Goal: Task Accomplishment & Management: Manage account settings

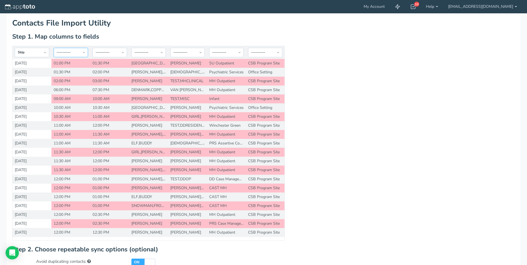
click at [83, 53] on select "-- Custom Field Skip ---------- Unique Contact Id Address Book Name Created At …" at bounding box center [71, 52] width 34 height 9
click at [42, 50] on select "-- Custom Field Skip ---------- Unique Contact Id Address Book Name Created At …" at bounding box center [32, 52] width 34 height 9
select select "string:custom"
click at [15, 48] on select "-- Custom Field Skip ---------- Unique Contact Id Address Book Name Created At …" at bounding box center [32, 52] width 34 height 9
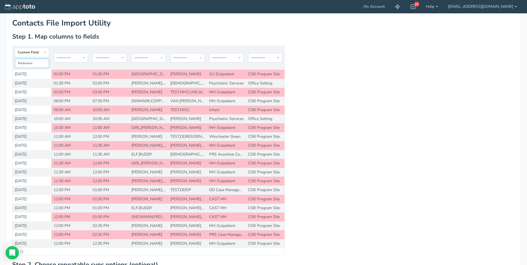
click at [36, 64] on input "text" at bounding box center [32, 64] width 34 height 10
type input "Date"
click at [82, 55] on select "-- Custom Field Skip ---------- Unique Contact Id Address Book Name Created At …" at bounding box center [71, 57] width 34 height 9
select select "string:custom"
click at [54, 53] on select "-- Custom Field Skip ---------- Unique Contact Id Address Book Name Created At …" at bounding box center [71, 57] width 34 height 9
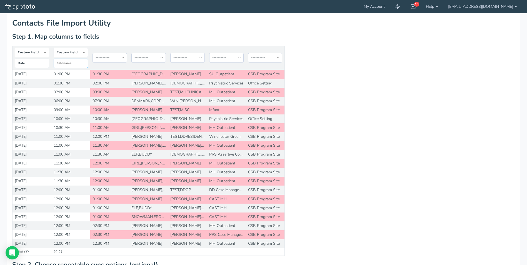
click at [74, 64] on input "text" at bounding box center [71, 64] width 34 height 10
click at [116, 56] on select "-- Custom Field Skip ---------- Unique Contact Id Address Book Name Created At …" at bounding box center [109, 57] width 34 height 9
click at [115, 56] on select "-- Custom Field Skip ---------- Unique Contact Id Address Book Name Created At …" at bounding box center [109, 57] width 34 height 9
click at [76, 64] on input "Time" at bounding box center [71, 64] width 34 height 10
type input "Start Time"
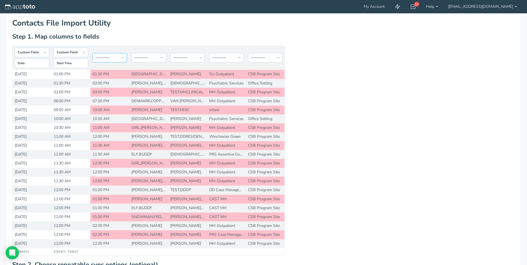
click at [124, 56] on select "-- Custom Field Skip ---------- Unique Contact Id Address Book Name Created At …" at bounding box center [109, 57] width 34 height 9
select select "string:custom"
click at [92, 53] on select "-- Custom Field Skip ---------- Unique Contact Id Address Book Name Created At …" at bounding box center [109, 57] width 34 height 9
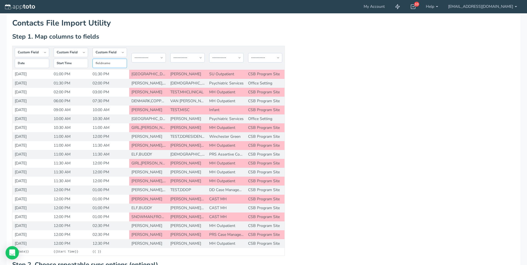
click at [113, 63] on input "text" at bounding box center [109, 64] width 34 height 10
drag, startPoint x: 102, startPoint y: 62, endPoint x: 110, endPoint y: 62, distance: 7.2
click at [102, 62] on input "End time" at bounding box center [109, 64] width 34 height 10
type input "End Time"
click at [158, 59] on select "-- Custom Field Skip ---------- Unique Contact Id Address Book Name Created At …" at bounding box center [148, 57] width 34 height 9
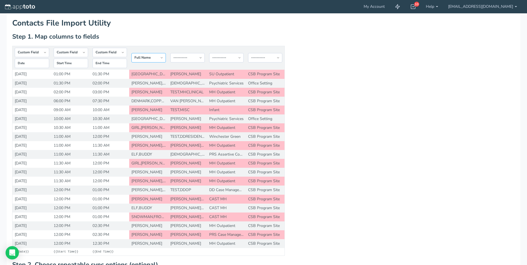
click at [131, 53] on select "-- Custom Field Skip ---------- Unique Contact Id Address Book Name Created At …" at bounding box center [148, 57] width 34 height 9
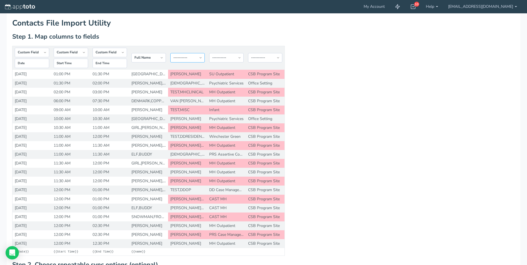
click at [201, 58] on select "-- Custom Field Skip ---------- Unique Contact Id Address Book Name Created At …" at bounding box center [187, 57] width 34 height 9
click at [163, 59] on select "-- Custom Field Skip ---------- Unique Contact Id Address Book Name Created At …" at bounding box center [148, 57] width 34 height 9
select select "string:external_id"
click at [131, 53] on select "-- Custom Field Skip ---------- Unique Contact Id Address Book Name Created At …" at bounding box center [148, 57] width 34 height 9
click at [199, 59] on select "-- Custom Field Skip ---------- Unique Contact Id Address Book Name Created At …" at bounding box center [187, 57] width 34 height 9
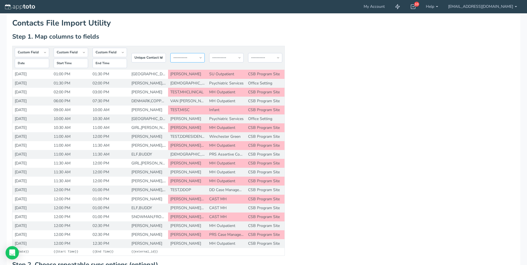
click at [202, 58] on select "-- Custom Field Skip ---------- Unique Contact Id Address Book Name Created At …" at bounding box center [187, 57] width 34 height 9
click at [201, 60] on select "-- Custom Field Skip ---------- Unique Contact Id Address Book Name Created At …" at bounding box center [187, 57] width 34 height 9
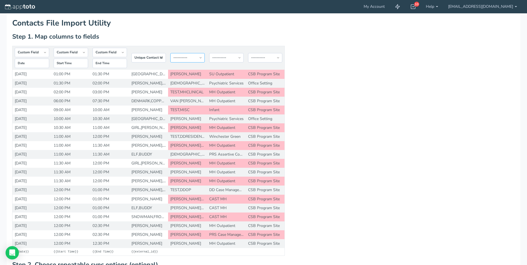
select select "string:custom"
click at [170, 53] on select "-- Custom Field Skip ---------- Unique Contact Id Address Book Name Created At …" at bounding box center [187, 57] width 34 height 9
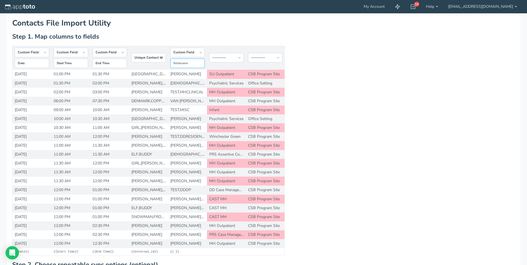
click at [195, 64] on input "text" at bounding box center [187, 64] width 34 height 10
type input "P"
type input "Practitioner"
click at [239, 55] on select "-- Custom Field Skip ---------- Unique Contact Id Address Book Name Created At …" at bounding box center [226, 57] width 34 height 9
click at [230, 32] on div "Contacts File Import Utility Step 0. Select an Import Type Type: Step 1. Map co…" at bounding box center [263, 179] width 502 height 321
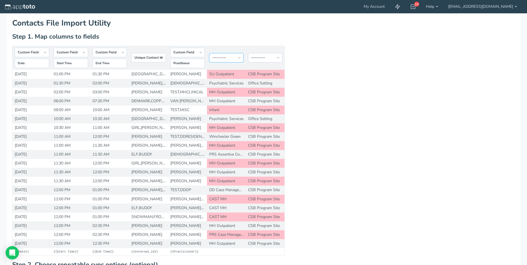
click at [239, 59] on select "-- Custom Field Skip ---------- Unique Contact Id Address Book Name Created At …" at bounding box center [226, 57] width 34 height 9
select select "string:custom"
click at [209, 53] on select "-- Custom Field Skip ---------- Unique Contact Id Address Book Name Created At …" at bounding box center [226, 57] width 34 height 9
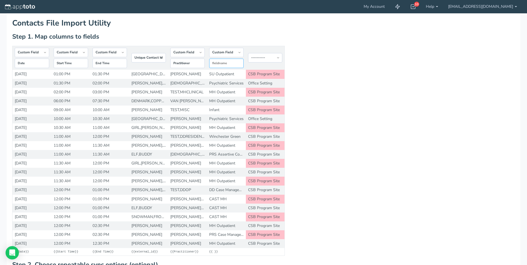
click at [227, 66] on input "text" at bounding box center [226, 64] width 34 height 10
type input "Department"
click at [272, 56] on select "-- Custom Field Skip ---------- Unique Contact Id Address Book Name Created At …" at bounding box center [265, 57] width 34 height 9
select select "string:custom"
click at [248, 53] on select "-- Custom Field Skip ---------- Unique Contact Id Address Book Name Created At …" at bounding box center [265, 57] width 34 height 9
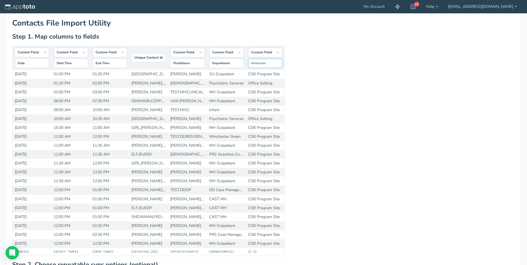
click at [270, 62] on input "text" at bounding box center [265, 64] width 34 height 10
type input "Location"
drag, startPoint x: 354, startPoint y: 109, endPoint x: 358, endPoint y: 120, distance: 11.8
click at [355, 110] on div "-- Custom Field Skip ---------- Unique Contact Id Address Book Name Created At …" at bounding box center [263, 154] width 510 height 216
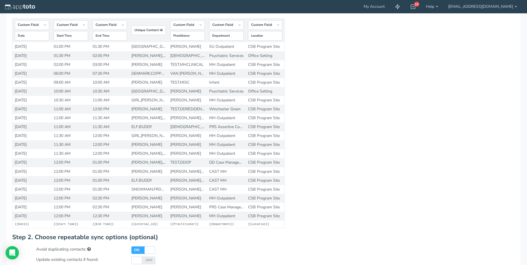
scroll to position [85, 0]
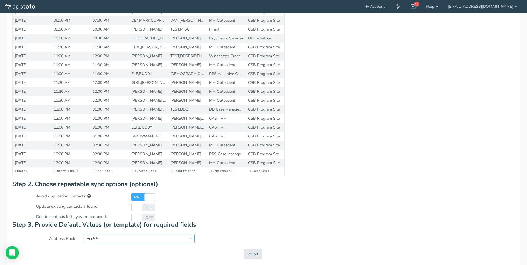
click at [189, 241] on select "Apptoto New Address Book" at bounding box center [139, 238] width 111 height 9
click at [84, 234] on select "Apptoto New Address Book" at bounding box center [139, 238] width 111 height 9
click at [253, 251] on button "Importing Import" at bounding box center [252, 254] width 18 height 11
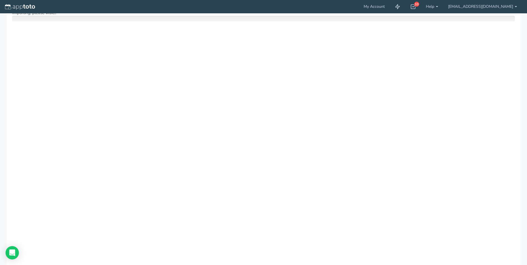
scroll to position [26, 0]
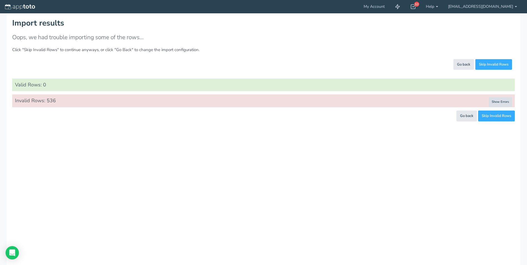
click at [507, 101] on button "Show Errors" at bounding box center [499, 102] width 23 height 10
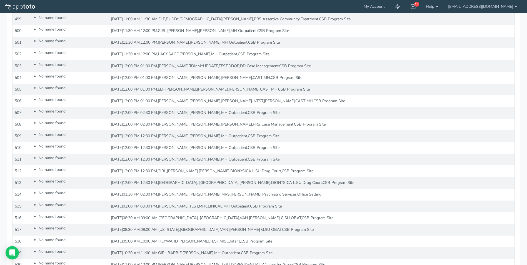
scroll to position [6141, 0]
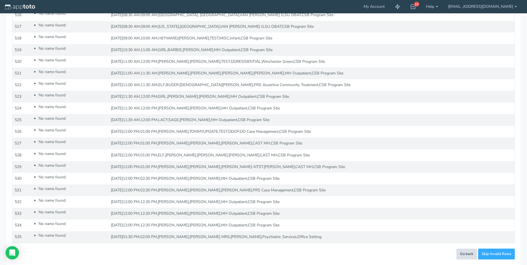
click at [468, 254] on span "Go back" at bounding box center [466, 253] width 13 height 5
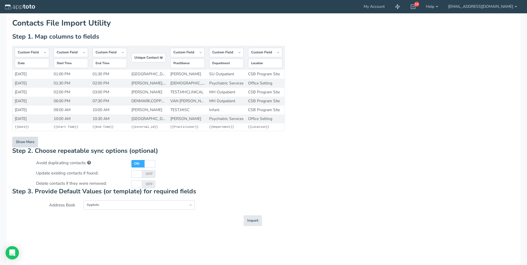
click at [29, 143] on button "Show More" at bounding box center [25, 142] width 26 height 11
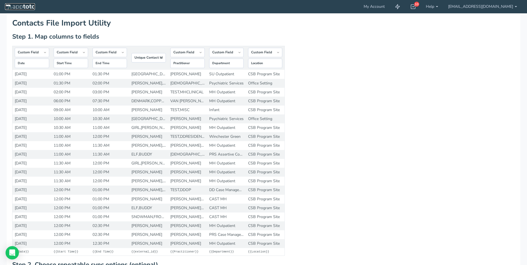
click at [30, 7] on img at bounding box center [20, 7] width 30 height 6
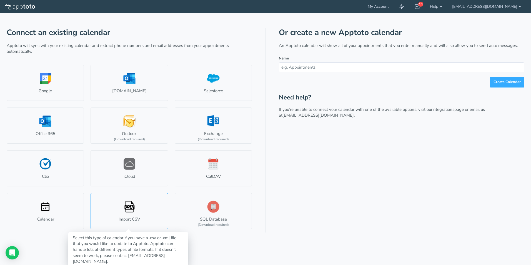
click at [122, 209] on link "Import CSV" at bounding box center [128, 211] width 77 height 36
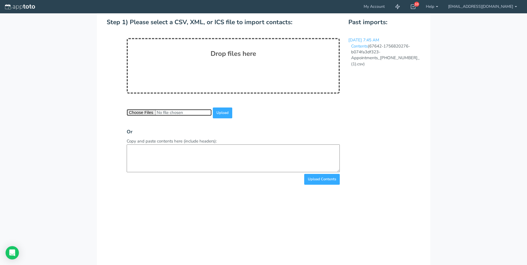
click at [138, 112] on input "file" at bounding box center [169, 112] width 85 height 6
type input "C:\fakepath\Appointments_2024.10.31.01_ (1).csv"
click at [224, 115] on input "Upload" at bounding box center [222, 112] width 19 height 11
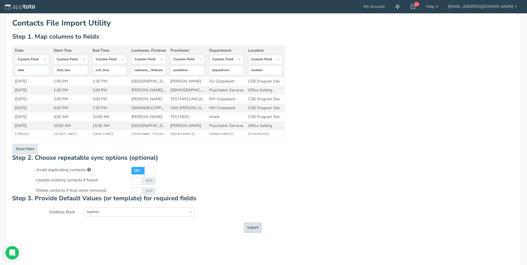
click at [251, 230] on span "Import" at bounding box center [252, 227] width 11 height 5
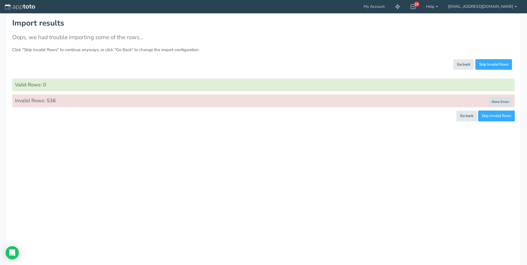
drag, startPoint x: 500, startPoint y: 99, endPoint x: 493, endPoint y: 104, distance: 8.6
click at [500, 99] on button "Show Errors" at bounding box center [499, 102] width 23 height 10
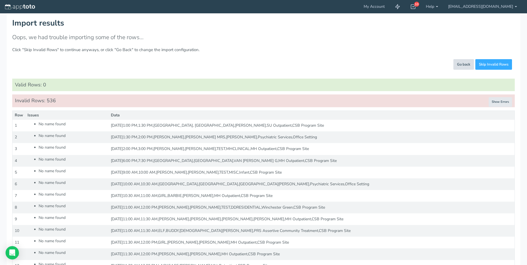
click at [464, 67] on span "Go back" at bounding box center [463, 64] width 13 height 5
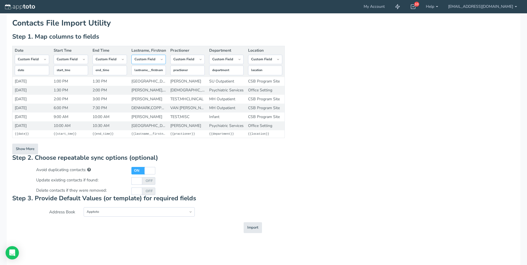
click at [160, 63] on select "-- Custom Field Skip ---------- Unique Contact Id Address Book Name Created At …" at bounding box center [148, 59] width 34 height 9
select select "string:name"
click at [131, 62] on select "-- Custom Field Skip ---------- Unique Contact Id Address Book Name Created At …" at bounding box center [148, 59] width 34 height 9
click at [250, 230] on span "Import" at bounding box center [252, 227] width 11 height 5
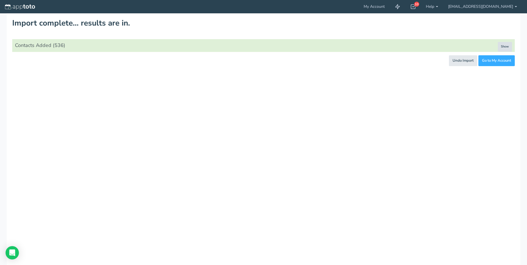
click at [508, 46] on button "Show" at bounding box center [504, 47] width 14 height 10
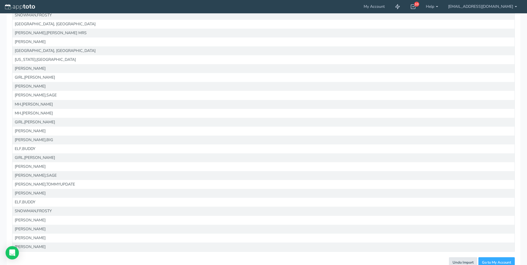
scroll to position [4594, 0]
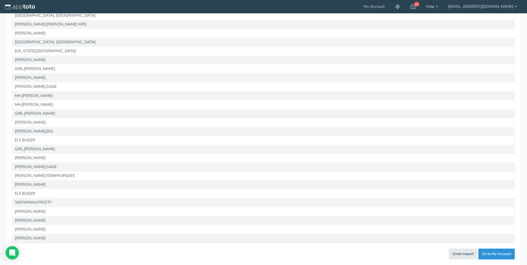
click at [498, 254] on link "Go to My Account" at bounding box center [496, 253] width 36 height 11
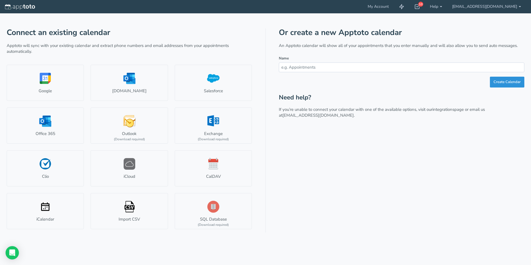
click at [498, 82] on button "Create Calendar" at bounding box center [507, 82] width 34 height 11
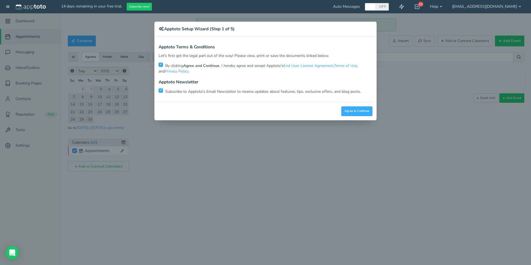
click at [162, 92] on input "checkbox" at bounding box center [160, 90] width 4 height 4
checkbox input "false"
click at [348, 111] on button "Agree & Continue" at bounding box center [356, 111] width 31 height 10
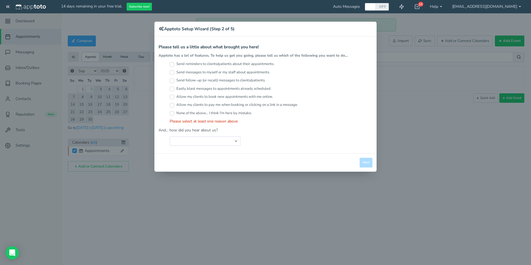
click at [172, 65] on input "Send reminders to clients/patients about their appointments." at bounding box center [172, 64] width 4 height 4
checkbox input "true"
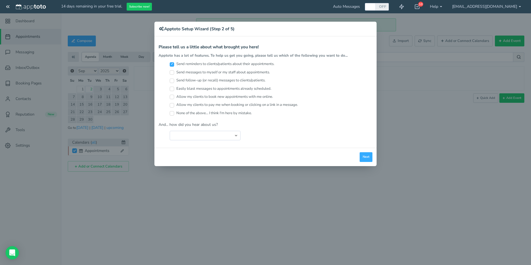
click at [172, 74] on input "Send messages to myself or my staff about appointments." at bounding box center [172, 72] width 4 height 4
checkbox input "true"
click at [173, 82] on input "Send follow-up (or recall) messages to clients/patients." at bounding box center [172, 81] width 4 height 4
checkbox input "true"
click at [173, 90] on input "Easily blast messages to appointments already scheduled." at bounding box center [172, 89] width 4 height 4
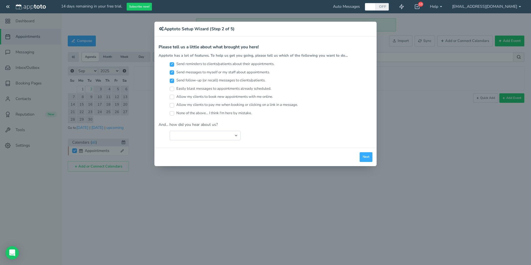
checkbox input "true"
click at [234, 137] on select "Search Engine (Google, Yahoo, Bing, etc.) Search Engine Advertisement Blog Post…" at bounding box center [205, 135] width 71 height 9
select select "string:Search Engine (Google, Yahoo, Bing, etc.)"
click at [170, 131] on select "Search Engine (Google, Yahoo, Bing, etc.) Search Engine Advertisement Blog Post…" at bounding box center [205, 135] width 71 height 9
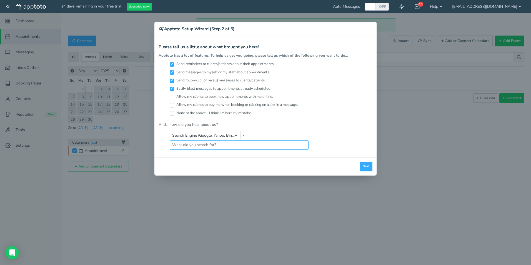
click at [224, 146] on input "text" at bounding box center [239, 144] width 139 height 9
type input "appointment reminders"
click at [369, 165] on button "Next" at bounding box center [365, 167] width 13 height 10
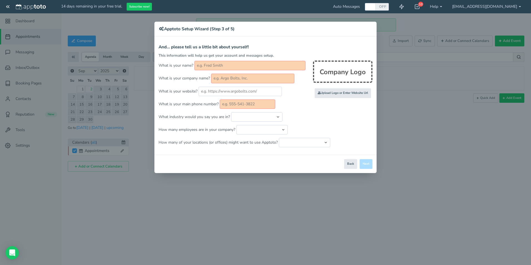
click at [260, 67] on input "text" at bounding box center [249, 65] width 111 height 9
type input "Chris Casheros"
type input "Chesterfield County CSB"
type input "8047467246"
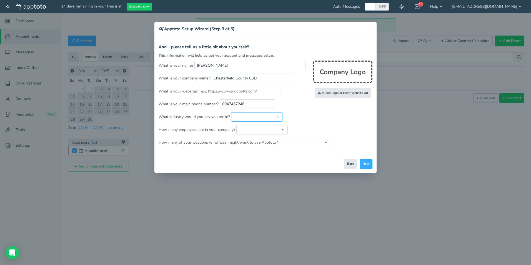
click at [238, 119] on select "Automotive Cleaning Services Consulting Education - Classroom Education - Admis…" at bounding box center [256, 116] width 51 height 9
select select "string:Healthcare - Other"
click at [231, 112] on select "Automotive Cleaning Services Consulting Education - Classroom Education - Admis…" at bounding box center [256, 116] width 51 height 9
click at [269, 131] on select "Just me 1 to 5 6 to 10 11 to 25 26 to 50 51 to 100 101 to 500 501 to 1000 More …" at bounding box center [261, 129] width 51 height 9
select select "string:501..999"
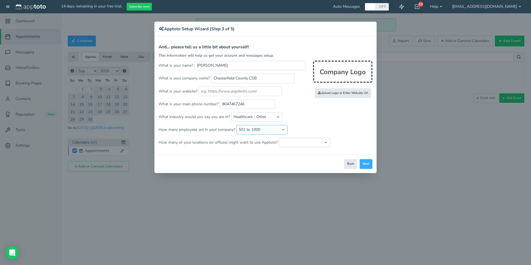
click at [236, 125] on select "Just me 1 to 5 6 to 10 11 to 25 26 to 50 51 to 100 101 to 500 501 to 1000 More …" at bounding box center [261, 129] width 51 height 9
click at [283, 144] on select "Just one location 2 3 4 5 6 to 10 11 to 25 26 to 50 More than 50" at bounding box center [304, 142] width 51 height 9
select select "string:1"
click at [279, 138] on select "Just one location 2 3 4 5 6 to 10 11 to 25 26 to 50 More than 50" at bounding box center [304, 142] width 51 height 9
click at [365, 166] on button "Next" at bounding box center [365, 164] width 13 height 10
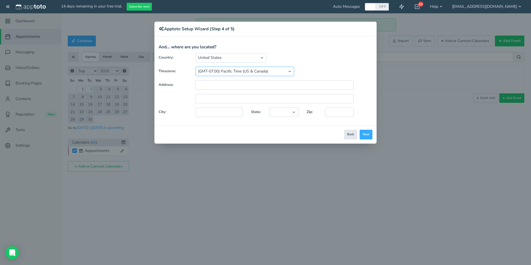
click at [247, 72] on select "(GMT-10:00) Hawaii (GMT-08:00) Alaska (GMT-07:00) Pacific Time (US & Canada) (G…" at bounding box center [244, 71] width 99 height 9
select select "string:America/New_York"
click at [195, 67] on select "(GMT-10:00) Hawaii (GMT-08:00) Alaska (GMT-07:00) Pacific Time (US & Canada) (G…" at bounding box center [244, 71] width 99 height 9
click at [207, 85] on input "text" at bounding box center [274, 84] width 158 height 9
type input "6801 Lucy Corr"
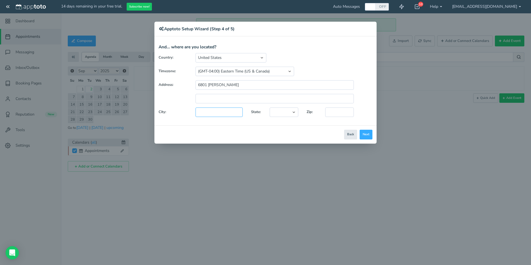
click at [228, 114] on input "text" at bounding box center [218, 111] width 47 height 9
click at [217, 114] on input "text" at bounding box center [218, 111] width 47 height 9
type input "Chester"
click at [288, 113] on select "Alaska Alabama Arkansas Arizona California Colorado Connecticut District of Col…" at bounding box center [284, 111] width 29 height 9
select select "string:VA"
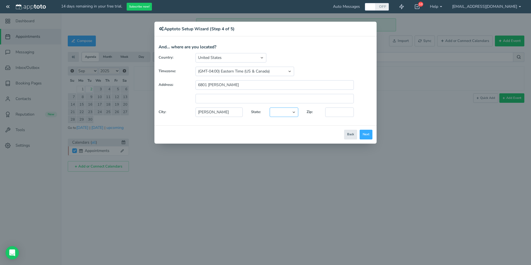
click at [270, 107] on select "Alaska Alabama Arkansas Arizona California Colorado Connecticut District of Col…" at bounding box center [284, 111] width 29 height 9
click at [348, 114] on input "text" at bounding box center [339, 111] width 29 height 9
type input "23832"
click at [365, 135] on button "Next" at bounding box center [365, 135] width 13 height 10
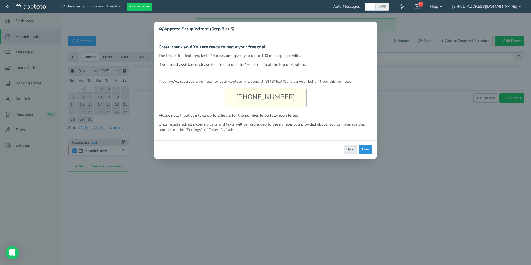
click at [366, 148] on button "Done" at bounding box center [365, 150] width 13 height 10
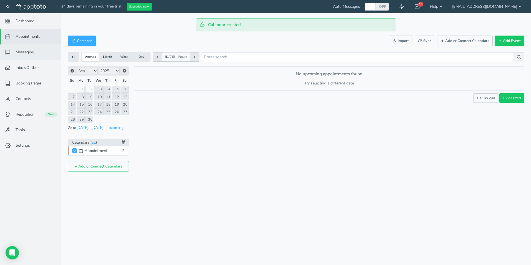
click at [25, 48] on link "Messaging" at bounding box center [30, 52] width 61 height 16
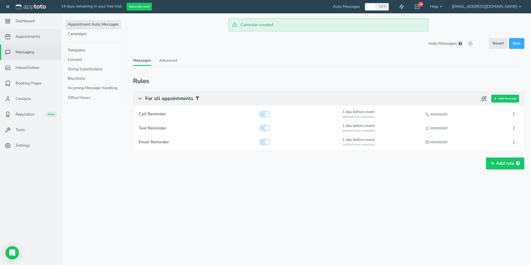
click at [37, 39] on span "Appointments" at bounding box center [28, 37] width 25 height 6
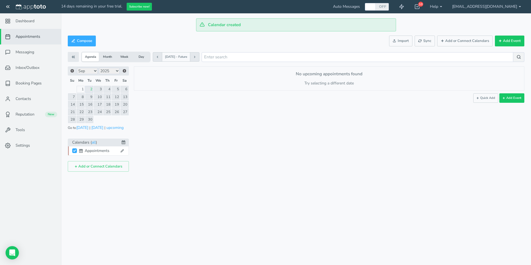
click at [92, 91] on link "2" at bounding box center [89, 89] width 8 height 7
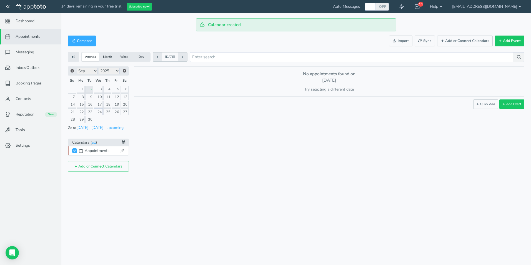
click at [100, 113] on link "24" at bounding box center [98, 111] width 9 height 7
click at [23, 97] on span "Contacts" at bounding box center [24, 99] width 16 height 6
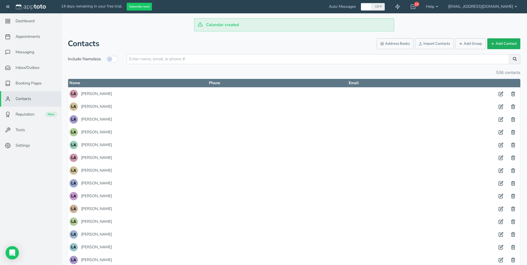
click at [502, 44] on button "Add Contact" at bounding box center [503, 43] width 33 height 11
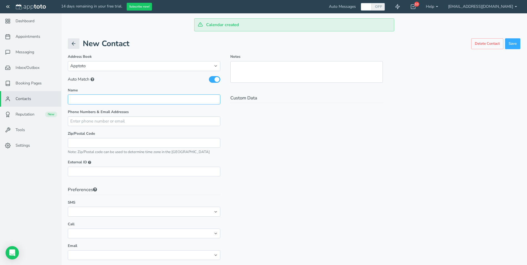
click at [131, 100] on input "text" at bounding box center [144, 99] width 152 height 10
click at [111, 99] on input "text" at bounding box center [144, 99] width 152 height 10
type input "Tim Adams"
click at [112, 123] on input "text" at bounding box center [144, 121] width 152 height 10
type input "adamsti@chesterfield.gov"
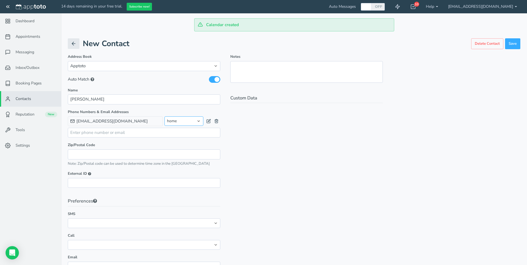
click at [200, 122] on select "home other work" at bounding box center [183, 120] width 39 height 9
select select "string:http://schemas.google.com/g/2005#work"
click at [164, 116] on select "home other work" at bounding box center [183, 120] width 39 height 9
click at [135, 133] on input "text" at bounding box center [144, 133] width 152 height 10
click at [108, 132] on input "text" at bounding box center [144, 133] width 152 height 10
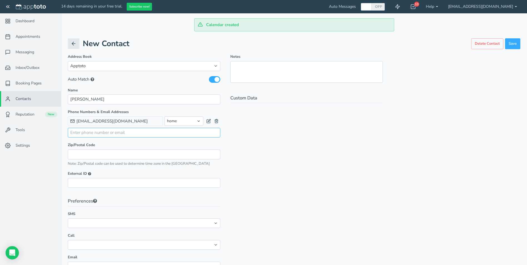
click at [90, 133] on input "text" at bounding box center [144, 133] width 152 height 10
type input "804-586-6723"
drag, startPoint x: 208, startPoint y: 132, endPoint x: 208, endPoint y: 137, distance: 5.0
click at [208, 133] on div "Phone Numbers & Email Addresses adamsti@chesterfield.gov Make Primary Email ada…" at bounding box center [144, 190] width 152 height 162
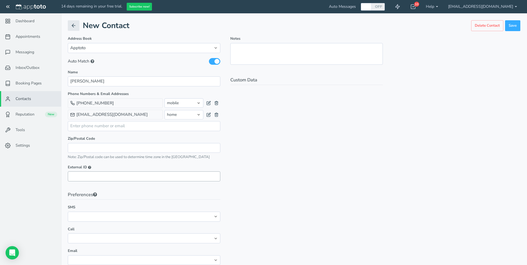
scroll to position [30, 0]
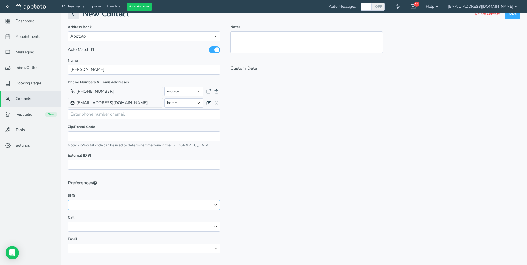
click at [196, 205] on select "No preference Opt-out" at bounding box center [144, 205] width 152 height 10
select select "string:"
click at [68, 200] on select "No preference Opt-out" at bounding box center [144, 205] width 152 height 10
click at [194, 205] on select "No preference Opt-out" at bounding box center [144, 205] width 152 height 10
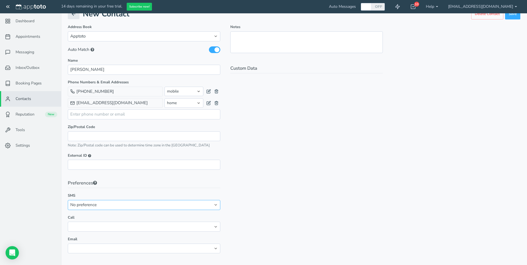
click at [194, 208] on select "No preference Opt-out" at bounding box center [144, 205] width 152 height 10
click at [355, 211] on div "Notes Custom Data" at bounding box center [306, 141] width 162 height 234
click at [212, 228] on select "No preference Opt-out" at bounding box center [144, 226] width 152 height 10
select select "string:disable"
click at [68, 221] on select "No preference Opt-out" at bounding box center [144, 226] width 152 height 10
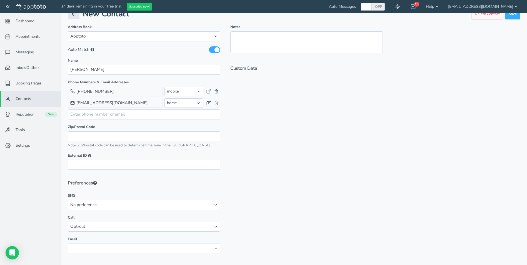
click at [208, 247] on select "No preference Opt-out" at bounding box center [144, 248] width 152 height 10
select select "string:"
click at [68, 243] on select "No preference Opt-out" at bounding box center [144, 248] width 152 height 10
click at [352, 215] on div "Notes Custom Data" at bounding box center [306, 141] width 162 height 234
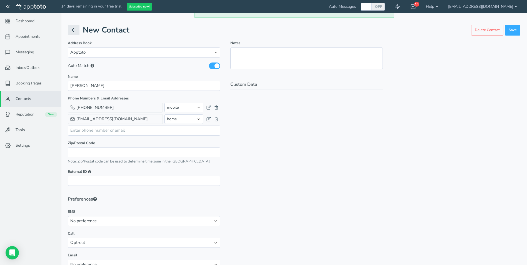
scroll to position [0, 0]
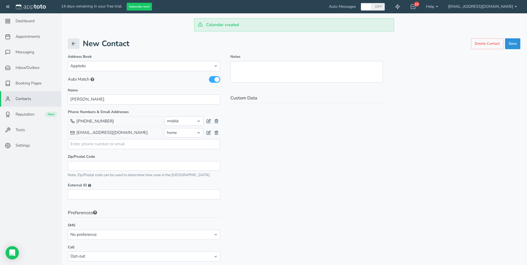
click at [512, 44] on button "Save" at bounding box center [512, 43] width 15 height 11
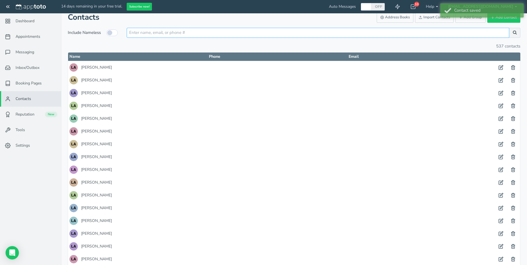
click at [174, 35] on input "text" at bounding box center [318, 33] width 382 height 10
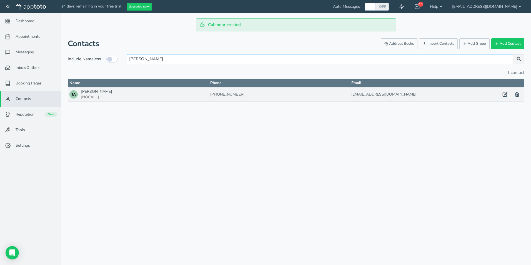
type input "adams"
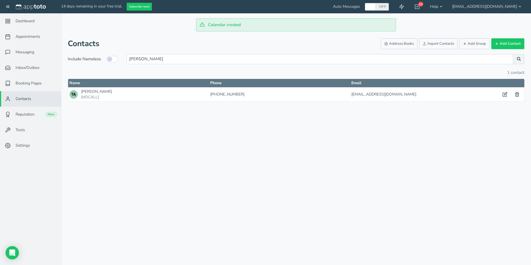
drag, startPoint x: 172, startPoint y: 92, endPoint x: 207, endPoint y: 103, distance: 37.1
click at [172, 92] on div "Tim Adams (group +0) [NOCALL]" at bounding box center [138, 94] width 138 height 11
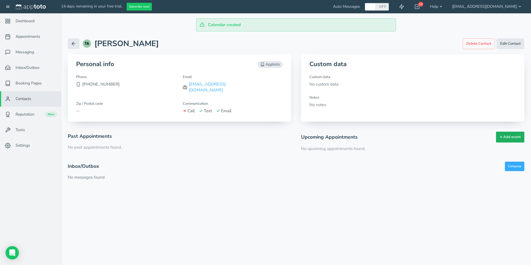
click at [510, 132] on button "Add event" at bounding box center [510, 137] width 28 height 11
type input "2025-09-03"
type input "10:00am"
type input "2025-09-03"
type input "11:00am"
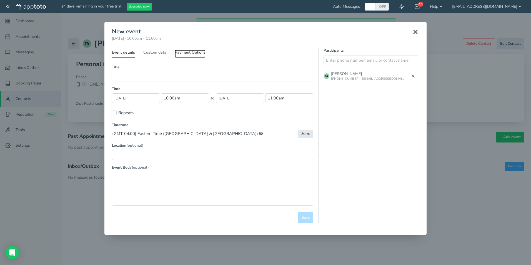
click at [203, 52] on link "Payment Options" at bounding box center [190, 54] width 31 height 8
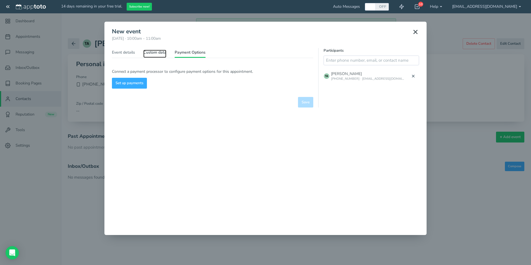
click at [162, 53] on link "Custom data" at bounding box center [154, 54] width 23 height 8
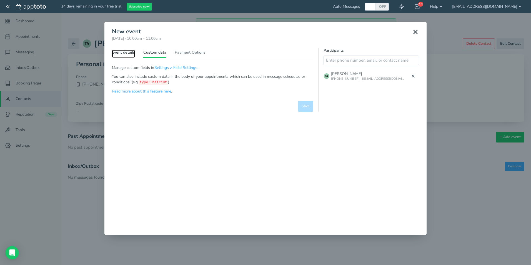
click at [128, 50] on link "Event details" at bounding box center [123, 54] width 23 height 8
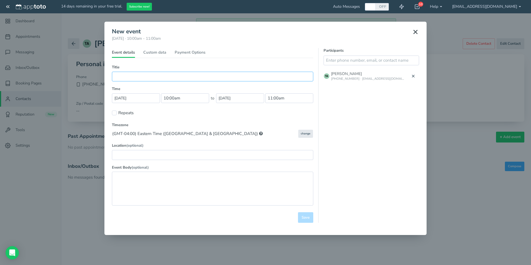
click at [179, 77] on input "text" at bounding box center [212, 77] width 201 height 10
type input "Test appointment"
click at [127, 157] on input "text" at bounding box center [212, 155] width 201 height 10
click at [182, 187] on textarea at bounding box center [212, 189] width 201 height 34
click at [164, 180] on textarea at bounding box center [212, 189] width 201 height 34
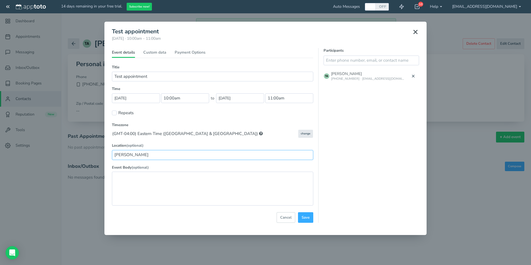
click at [146, 157] on input "Rogers" at bounding box center [212, 155] width 201 height 10
type input "Rogers Bulding"
drag, startPoint x: 188, startPoint y: 182, endPoint x: 199, endPoint y: 183, distance: 10.7
click at [189, 181] on textarea at bounding box center [212, 189] width 201 height 34
click at [129, 182] on textarea at bounding box center [212, 189] width 201 height 34
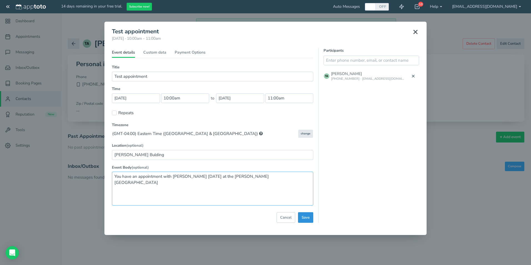
type textarea "You have an appointment with Kelly Fried tomorrow at the rogers Building"
click at [309, 218] on span "Save" at bounding box center [305, 217] width 8 height 5
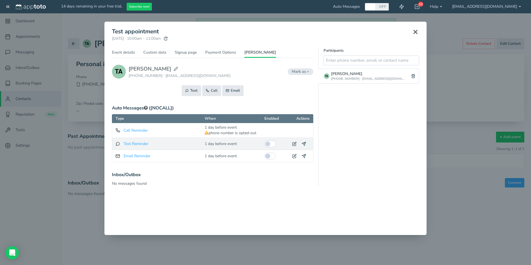
click at [152, 144] on div "Text Reminder to All Participants" at bounding box center [158, 143] width 87 height 9
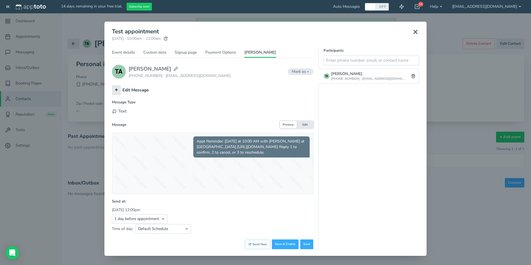
click at [139, 90] on h3 "Edit Message" at bounding box center [135, 90] width 26 height 5
click at [117, 89] on icon at bounding box center [116, 89] width 3 height 3
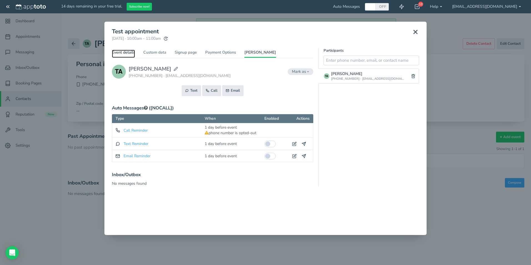
click at [117, 52] on link "Event details" at bounding box center [123, 54] width 23 height 8
type input "Rogers Bulding"
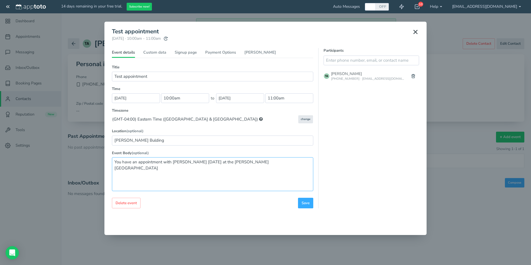
click at [225, 162] on textarea "You have an appointment with Kelly Fried tomorrow at the rogers Building" at bounding box center [212, 174] width 201 height 34
click at [193, 161] on textarea "You have an appointment with Kelly Fried tomorrow at the Rogers Building" at bounding box center [212, 174] width 201 height 34
type textarea "You have an appointment tomorrow at the Rogers Building"
click at [306, 204] on span "Save" at bounding box center [305, 202] width 8 height 5
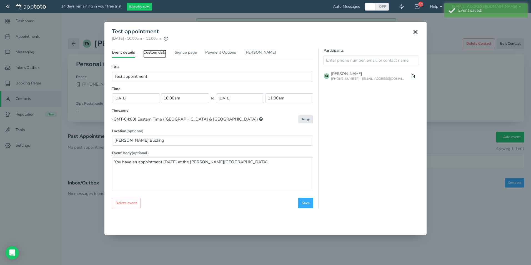
click at [158, 52] on link "Custom data" at bounding box center [154, 54] width 23 height 8
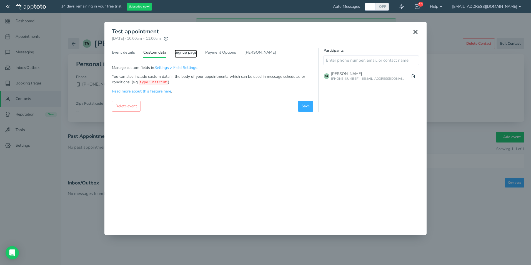
click at [176, 52] on link "Signup page" at bounding box center [186, 54] width 22 height 8
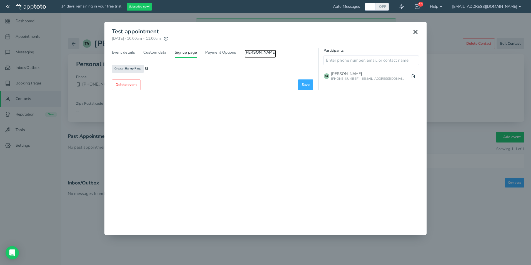
click at [258, 53] on link "Tim Adams" at bounding box center [260, 54] width 32 height 8
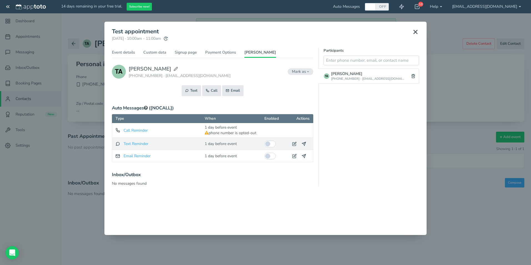
click at [203, 147] on div "Text Reminder to All Participants Failed to send at Reattempt Sent at 1 day bef…" at bounding box center [212, 144] width 201 height 12
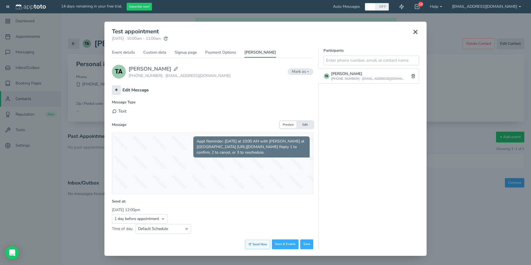
click at [253, 244] on button "Send Now" at bounding box center [257, 244] width 25 height 9
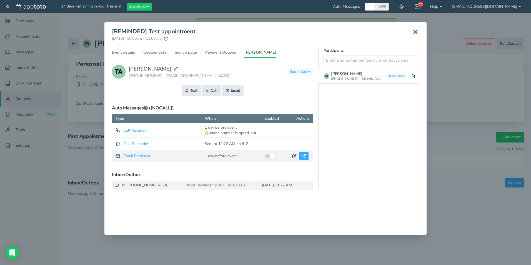
click at [303, 157] on icon at bounding box center [303, 156] width 4 height 4
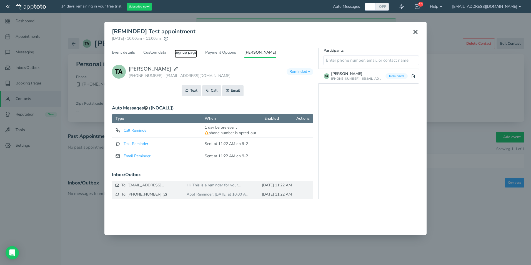
click at [183, 53] on link "Signup page" at bounding box center [186, 54] width 22 height 8
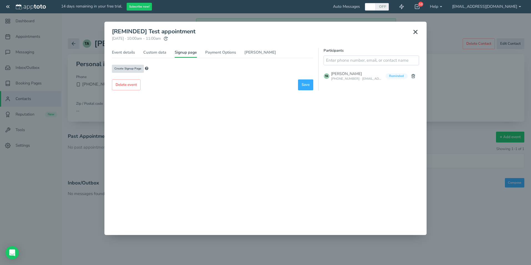
click at [127, 68] on span "Create Signup Page" at bounding box center [127, 69] width 27 height 4
click at [132, 66] on link "Signup Page Link" at bounding box center [127, 67] width 30 height 5
click at [218, 54] on link "Payment Options" at bounding box center [220, 54] width 31 height 8
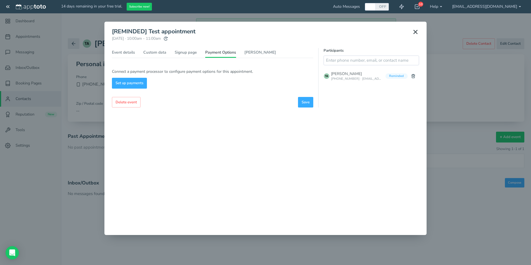
click at [417, 30] on icon at bounding box center [415, 32] width 7 height 7
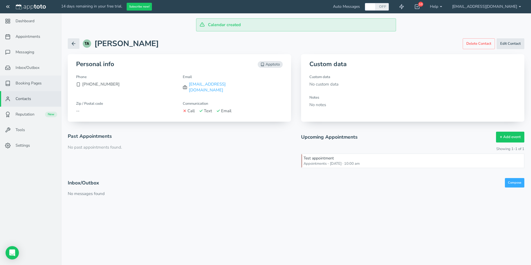
click at [30, 82] on span "Booking Pages" at bounding box center [29, 83] width 26 height 6
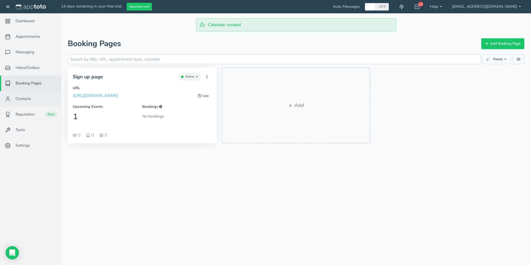
click at [31, 100] on link "Contacts" at bounding box center [30, 99] width 61 height 16
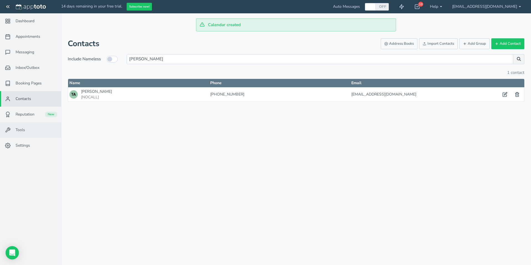
click at [24, 130] on span "Tools" at bounding box center [20, 130] width 9 height 6
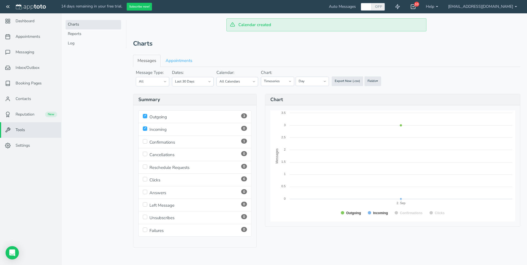
click at [419, 4] on div "10" at bounding box center [416, 4] width 5 height 5
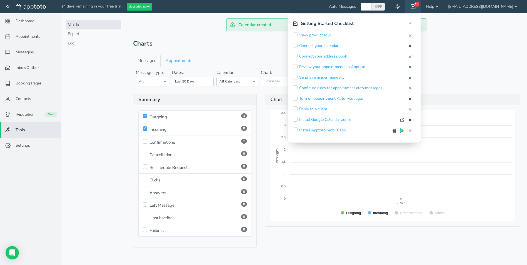
click at [490, 43] on header "Charts" at bounding box center [326, 43] width 387 height 11
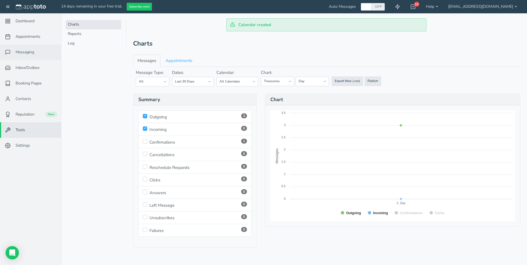
click at [28, 53] on span "Messaging" at bounding box center [25, 52] width 19 height 6
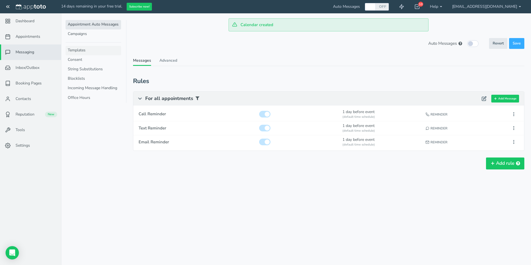
click at [82, 53] on link "Templates" at bounding box center [94, 50] width 56 height 9
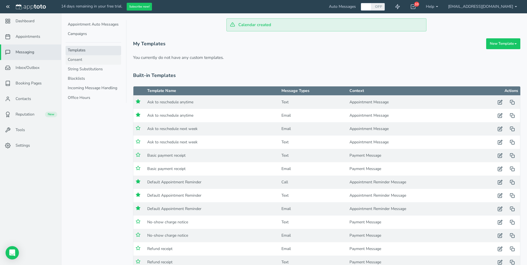
click at [73, 61] on link "Consent" at bounding box center [94, 59] width 56 height 9
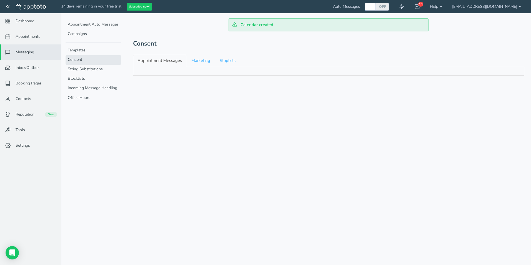
checkbox input "true"
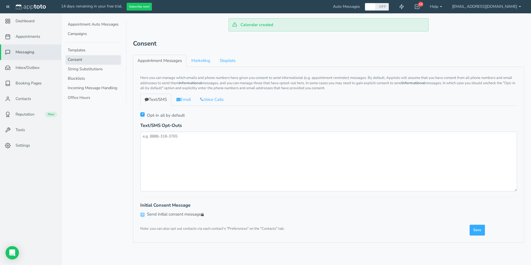
checkbox input "true"
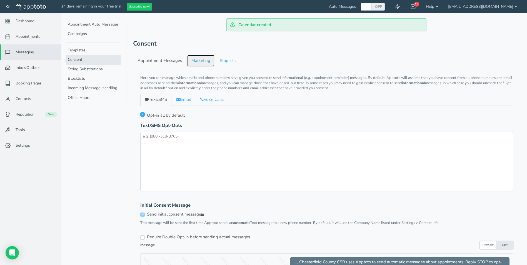
click at [205, 64] on link "Marketing" at bounding box center [201, 61] width 28 height 12
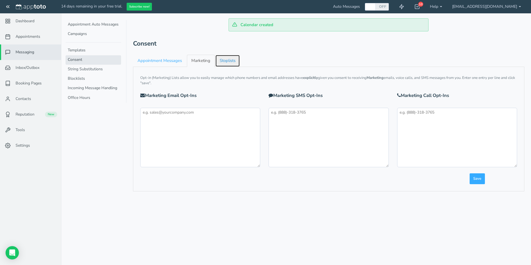
click at [223, 63] on link "Stoplists" at bounding box center [227, 61] width 25 height 12
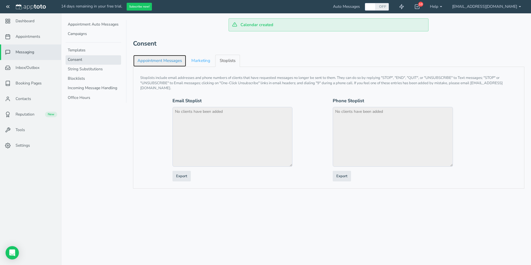
click at [157, 63] on link "Appointment Messages" at bounding box center [159, 61] width 53 height 12
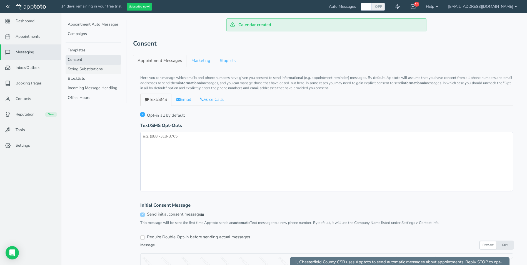
click at [89, 71] on link "String Substitutions" at bounding box center [94, 69] width 56 height 9
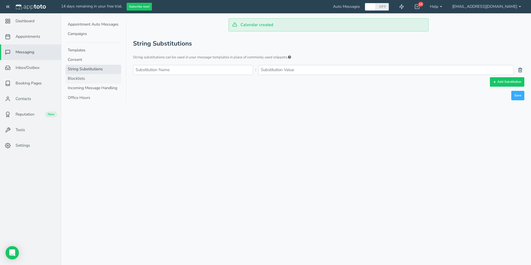
click at [78, 79] on link "Blocklists" at bounding box center [94, 78] width 56 height 9
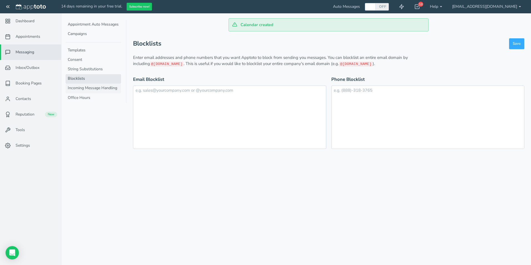
click at [95, 88] on link "Incoming Message Handling" at bounding box center [94, 88] width 56 height 9
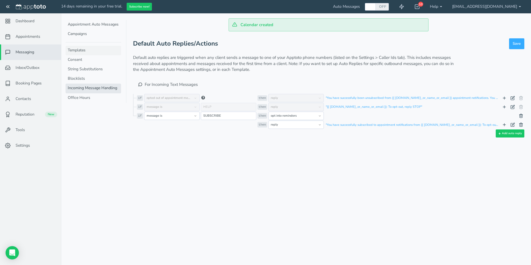
click at [82, 52] on link "Templates" at bounding box center [94, 50] width 56 height 9
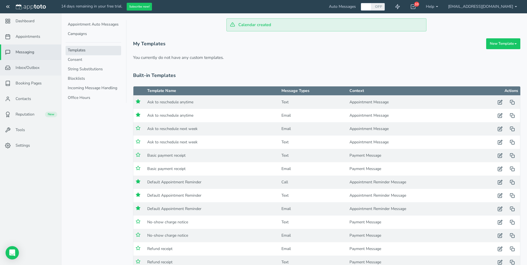
click at [25, 69] on span "Inbox/Outbox" at bounding box center [28, 68] width 24 height 6
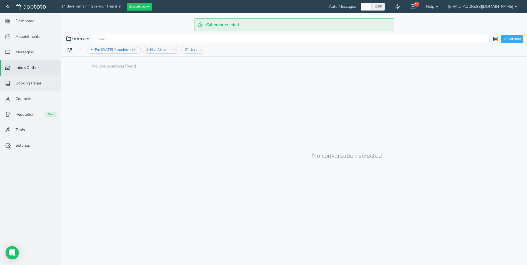
click at [32, 81] on span "Booking Pages" at bounding box center [29, 83] width 26 height 6
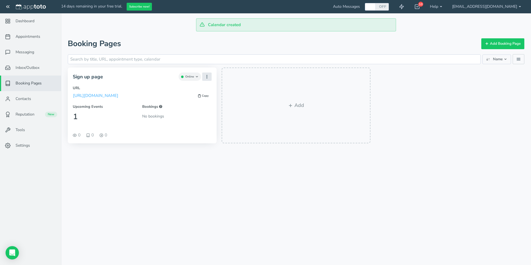
click at [208, 78] on icon "button" at bounding box center [207, 76] width 4 height 4
click at [29, 101] on span "Contacts" at bounding box center [24, 99] width 16 height 6
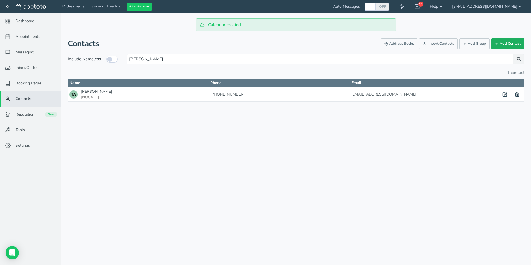
click at [501, 42] on button "Add Contact" at bounding box center [507, 43] width 33 height 11
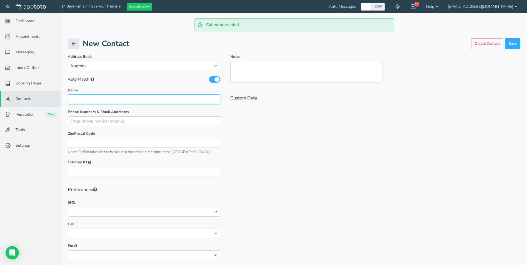
click at [150, 99] on input "text" at bounding box center [144, 99] width 152 height 10
type input "Chris Casheros"
click at [139, 118] on input "text" at bounding box center [144, 121] width 152 height 10
type input "804-212-9200"
click at [207, 121] on div "Phone Numbers & Email Addresses mobile home work other main assistant car compa…" at bounding box center [144, 184] width 152 height 150
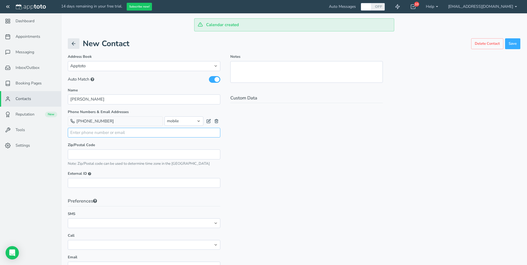
click at [104, 132] on input "text" at bounding box center [144, 133] width 152 height 10
type input "[EMAIL_ADDRESS][DOMAIN_NAME]"
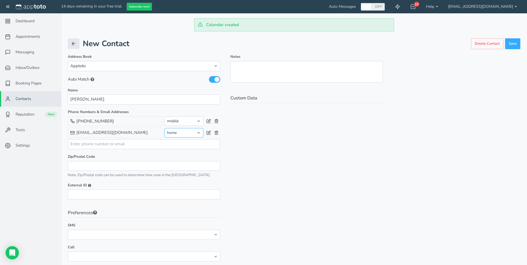
click at [200, 133] on select "home other work" at bounding box center [183, 132] width 39 height 9
select select "string:http://schemas.google.com/g/2005#work"
click at [164, 128] on select "home other work" at bounding box center [183, 132] width 39 height 9
click at [89, 159] on div "Phone Numbers & Email Addresses 804-212-9200 Make Primary Phone 804-212-9200 mo…" at bounding box center [144, 195] width 152 height 173
drag, startPoint x: 89, startPoint y: 159, endPoint x: 90, endPoint y: 167, distance: 7.8
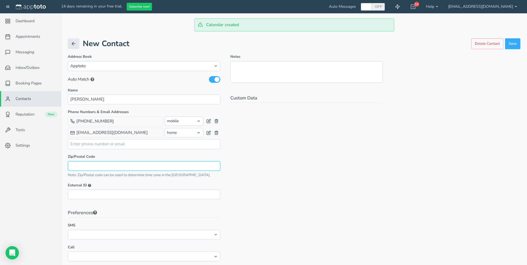
click at [89, 164] on input "text" at bounding box center [144, 166] width 152 height 10
type input "23188"
click at [104, 195] on input "text" at bounding box center [144, 194] width 152 height 10
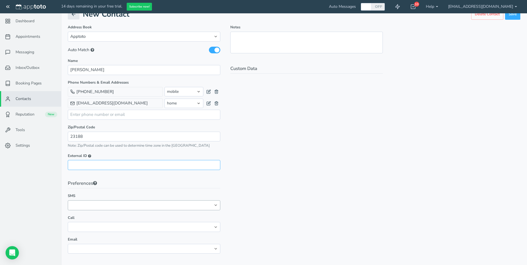
scroll to position [30, 0]
click at [120, 205] on select "No preference Opt-out" at bounding box center [144, 205] width 152 height 10
select select "string:"
click at [68, 200] on select "No preference Opt-out" at bounding box center [144, 205] width 152 height 10
click at [114, 224] on select "No preference Opt-out" at bounding box center [144, 226] width 152 height 10
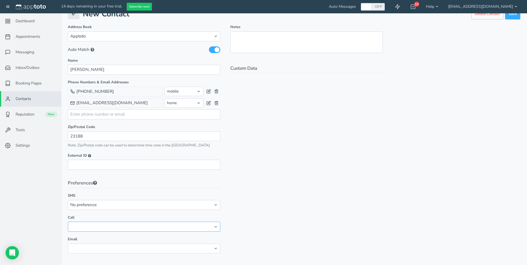
select select "string:disable"
click at [68, 221] on select "No preference Opt-out" at bounding box center [144, 226] width 152 height 10
click at [103, 245] on select "No preference Opt-out" at bounding box center [144, 248] width 152 height 10
click at [282, 219] on div "Notes Custom Data" at bounding box center [306, 141] width 162 height 234
click at [174, 246] on select "No preference Opt-out" at bounding box center [144, 248] width 152 height 10
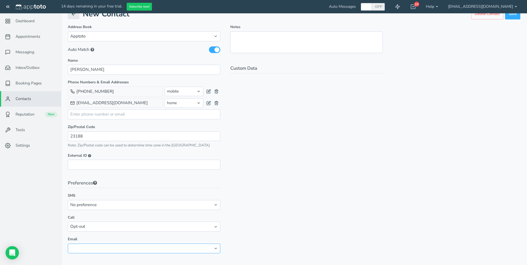
select select "string:"
click at [68, 243] on select "No preference Opt-out" at bounding box center [144, 248] width 152 height 10
drag, startPoint x: 328, startPoint y: 243, endPoint x: 328, endPoint y: 208, distance: 34.4
click at [328, 242] on div "Notes Custom Data" at bounding box center [306, 141] width 162 height 234
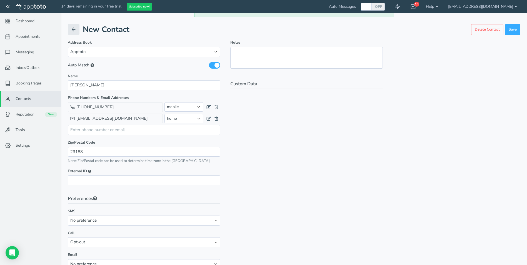
scroll to position [0, 0]
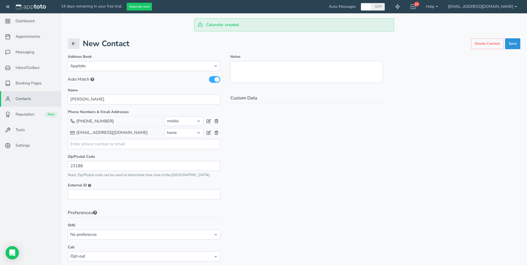
click at [511, 42] on button "Save" at bounding box center [512, 43] width 15 height 11
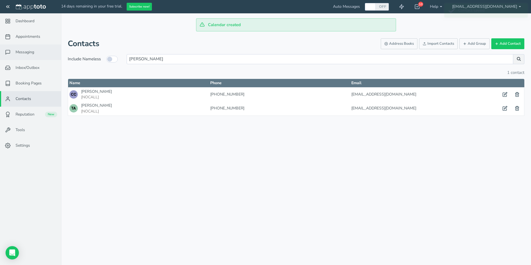
click at [22, 52] on span "Messaging" at bounding box center [25, 52] width 19 height 6
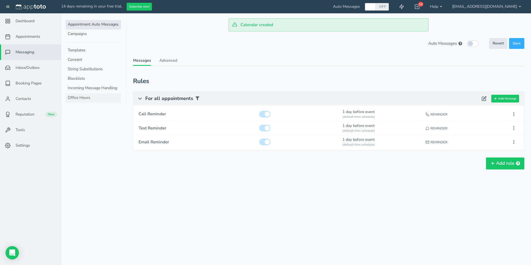
click at [85, 97] on link "Office Hours" at bounding box center [94, 97] width 56 height 9
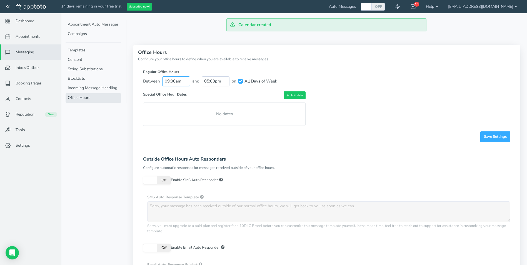
scroll to position [80, 0]
click at [167, 82] on input "09:00am" at bounding box center [176, 81] width 28 height 10
click at [353, 119] on div "Regular Office Hours Between 09:00am and 05:00pm on All Days of Week All Days o…" at bounding box center [326, 205] width 377 height 282
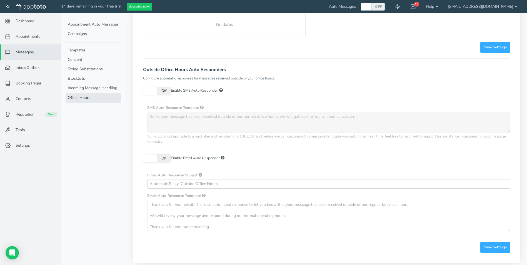
scroll to position [94, 0]
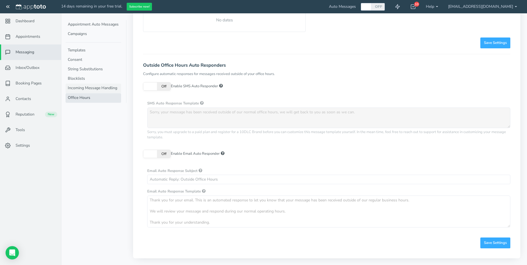
click at [90, 89] on link "Incoming Message Handling" at bounding box center [94, 88] width 56 height 9
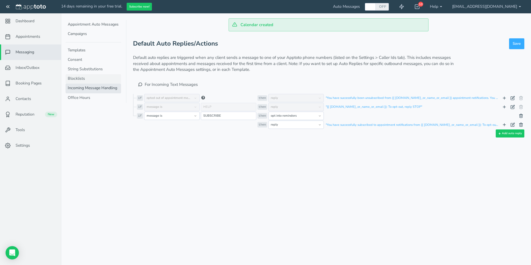
click at [80, 80] on link "Blocklists" at bounding box center [94, 78] width 56 height 9
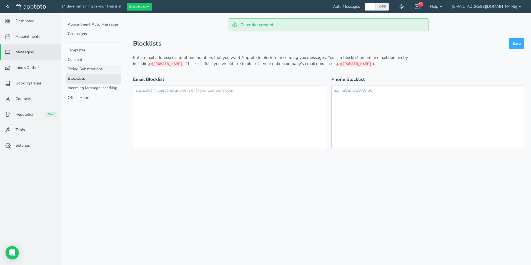
click at [75, 70] on link "String Substitutions" at bounding box center [94, 69] width 56 height 9
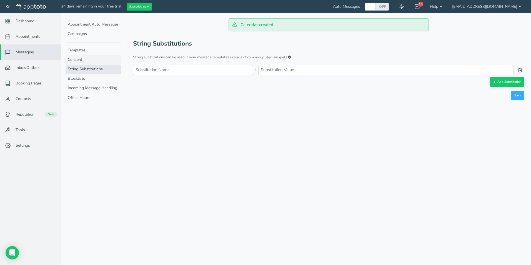
click at [83, 61] on link "Consent" at bounding box center [94, 59] width 56 height 9
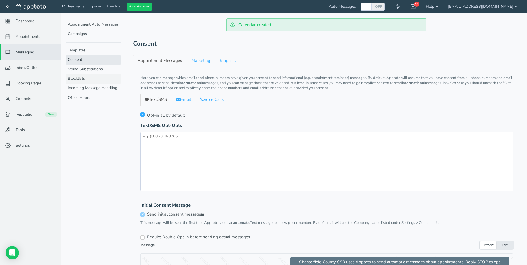
click at [82, 79] on link "Blocklists" at bounding box center [94, 78] width 56 height 9
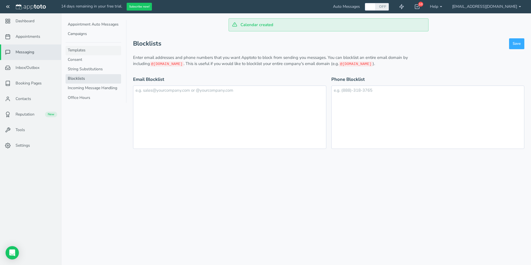
click at [84, 53] on link "Templates" at bounding box center [94, 50] width 56 height 9
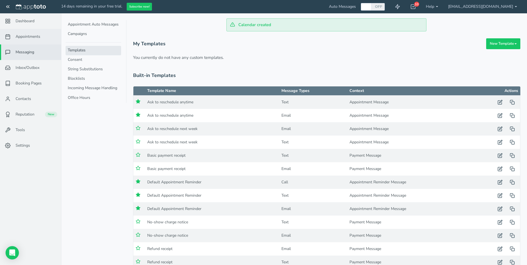
click at [30, 38] on span "Appointments" at bounding box center [28, 37] width 25 height 6
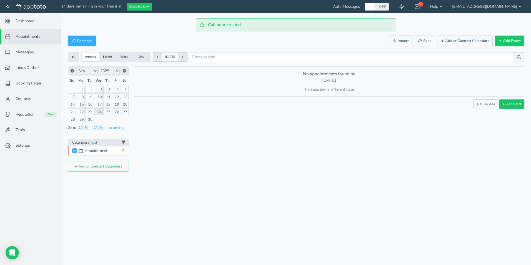
click at [100, 91] on link "3" at bounding box center [98, 89] width 9 height 7
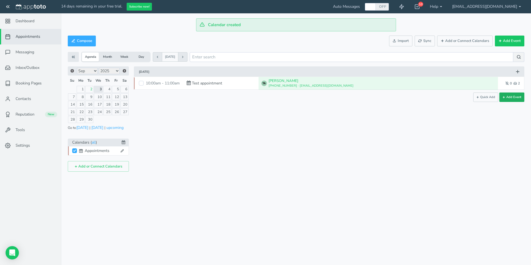
click at [514, 97] on button "Add Event" at bounding box center [511, 96] width 25 height 9
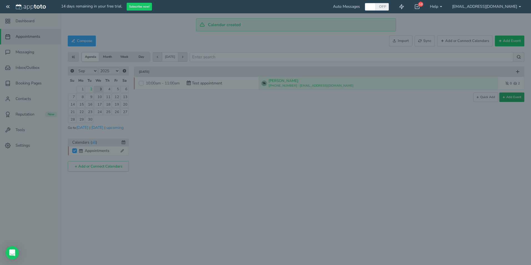
type input "2025-09-03"
type input "10:00am"
type input "2025-09-03"
type input "11:00am"
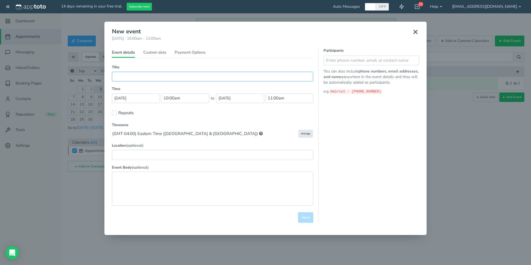
click at [151, 77] on input "text" at bounding box center [212, 77] width 201 height 10
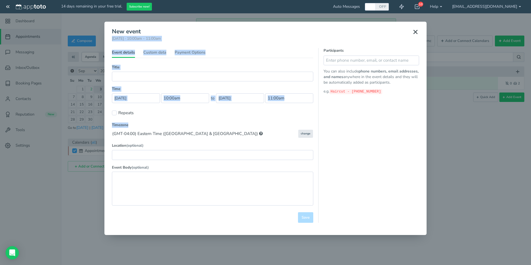
drag, startPoint x: 249, startPoint y: 25, endPoint x: 225, endPoint y: 122, distance: 100.0
click at [225, 122] on div "New event Wednesday, September 3rd · 10:00am - 11:00am Public reschedule link E…" at bounding box center [265, 126] width 322 height 208
drag, startPoint x: 225, startPoint y: 122, endPoint x: 184, endPoint y: 70, distance: 67.0
click at [184, 70] on div "Title (Part of series) (Repeating exception) Type Determine Automatically Defau…" at bounding box center [212, 138] width 201 height 147
click at [157, 79] on input "text" at bounding box center [212, 77] width 201 height 10
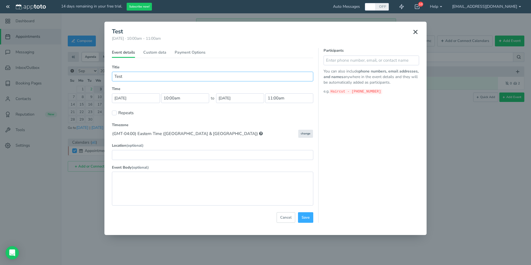
type input "Test appointment"
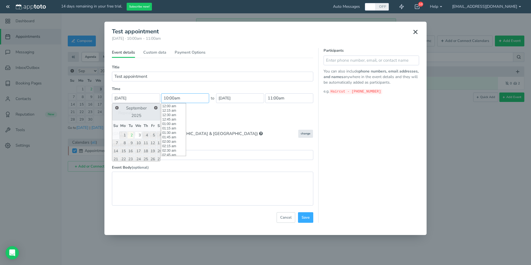
click at [167, 97] on input "10:00am" at bounding box center [185, 98] width 48 height 10
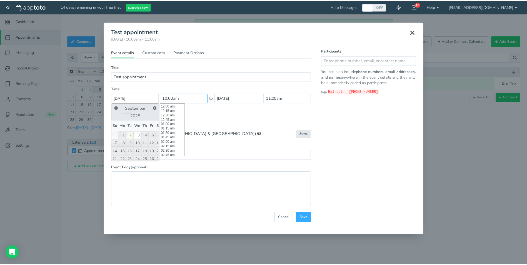
scroll to position [178, 0]
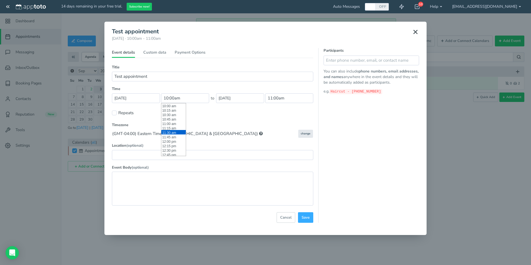
click at [170, 131] on li "11:30 am" at bounding box center [173, 132] width 24 height 4
type input "11:30 am"
type input "12:30pm"
click at [163, 157] on input "text" at bounding box center [212, 155] width 201 height 10
type input "Rogers"
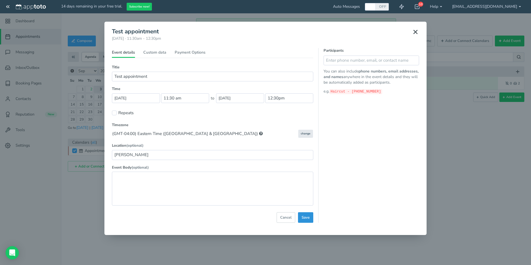
click at [308, 219] on span "Save" at bounding box center [305, 217] width 8 height 5
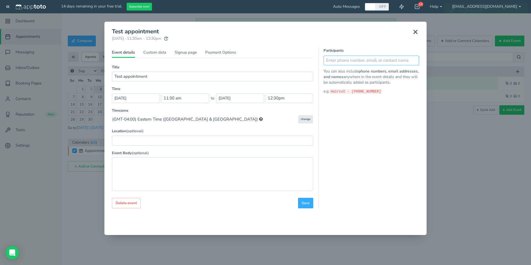
click at [376, 62] on input "text" at bounding box center [370, 61] width 95 height 10
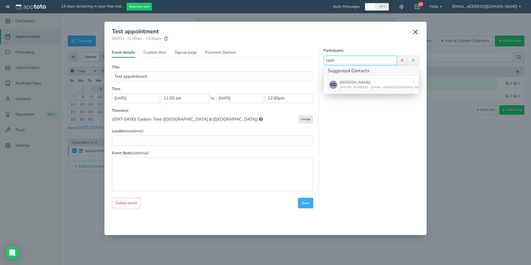
type input "cash"
click at [366, 83] on div "Chris Casheros" at bounding box center [381, 83] width 85 height 6
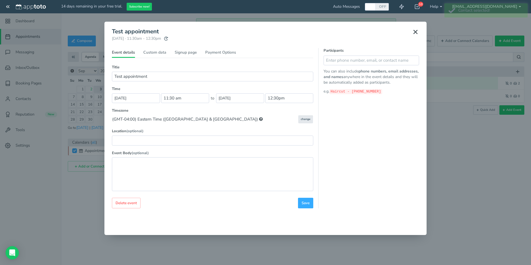
type input "Rogers"
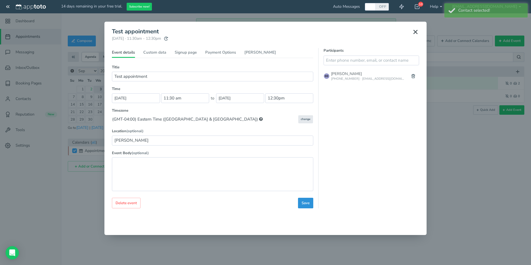
click at [303, 205] on span "Save" at bounding box center [305, 202] width 8 height 5
click at [416, 31] on use at bounding box center [415, 31] width 3 height 3
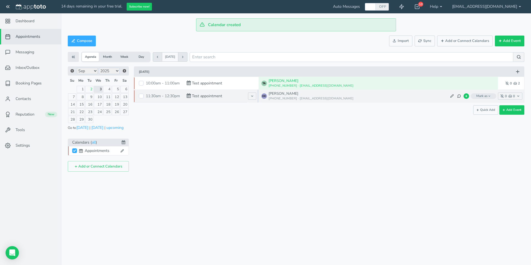
click at [307, 97] on p "804-212-9200 · casherosch@chesterfield.gov" at bounding box center [310, 98] width 85 height 4
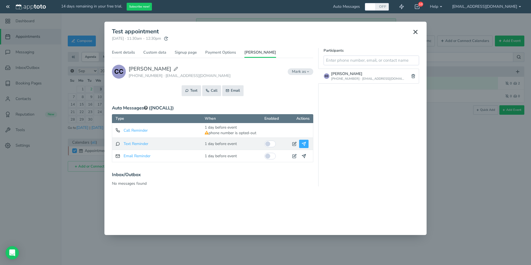
click at [305, 144] on use at bounding box center [304, 144] width 4 height 4
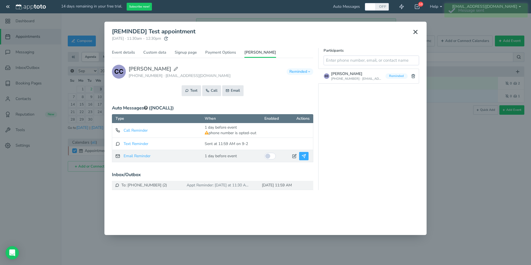
click at [304, 158] on button at bounding box center [303, 156] width 9 height 8
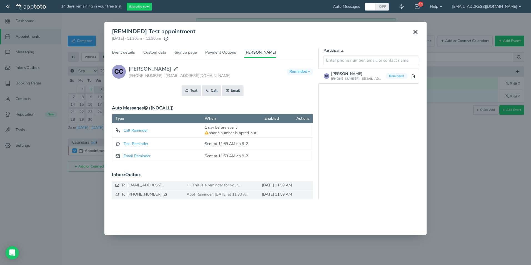
click at [414, 32] on icon at bounding box center [415, 32] width 7 height 7
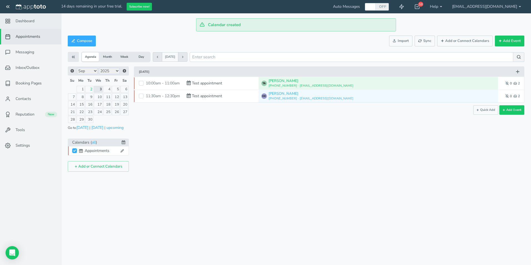
click at [29, 19] on span "Dashboard" at bounding box center [25, 21] width 19 height 6
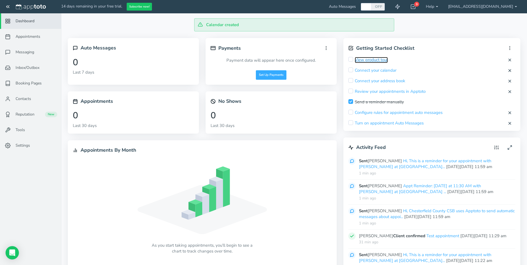
click at [374, 59] on link "View product tour" at bounding box center [370, 60] width 33 height 6
